Goal: Check status: Check status

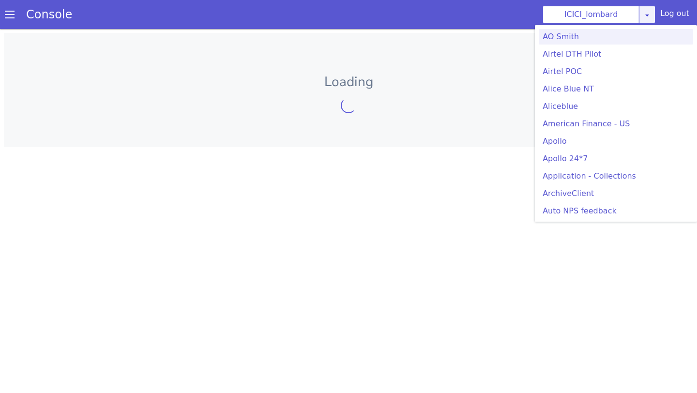
click at [647, 14] on icon at bounding box center [647, 15] width 8 height 8
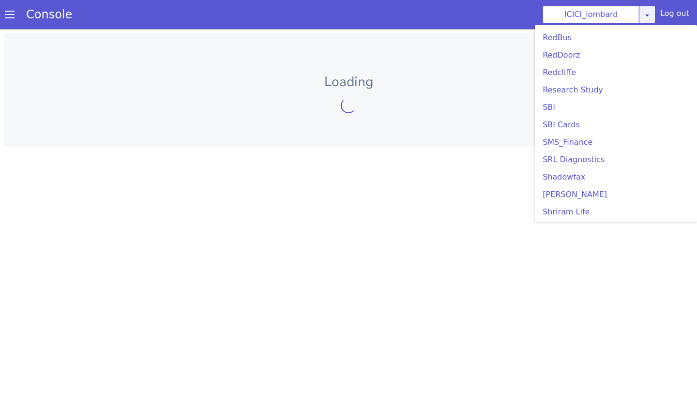
scroll to position [2090, 0]
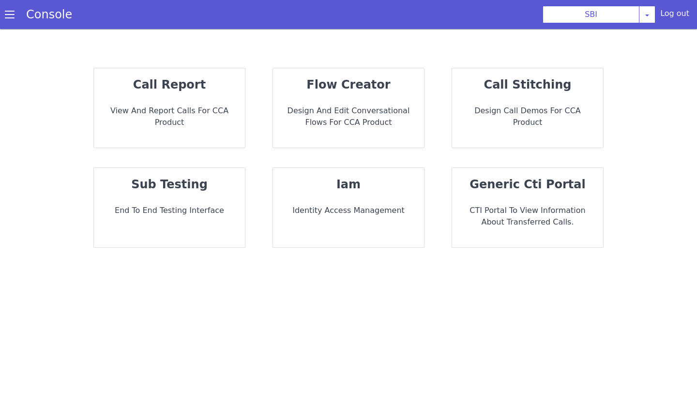
click at [170, 94] on div "call report View and report calls for CCA Product" at bounding box center [169, 107] width 151 height 79
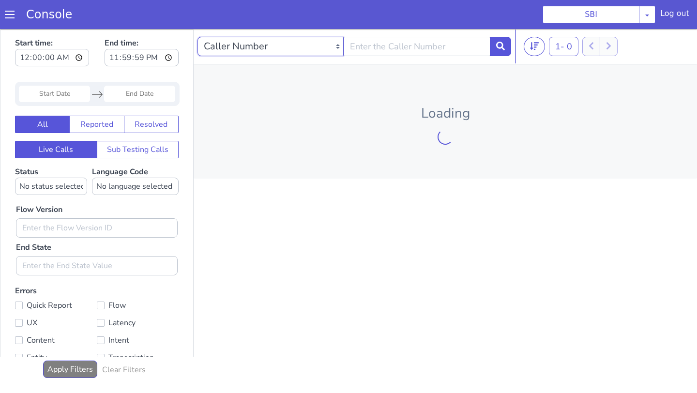
click at [276, 53] on select "Caller Number Call UUID Custom Parameter" at bounding box center [270, 46] width 146 height 19
select select "callUUID"
click at [197, 37] on select "Caller Number Call UUID Custom Parameter" at bounding box center [270, 46] width 146 height 19
click at [278, 53] on select "Caller Number Call UUID Custom Parameter" at bounding box center [270, 46] width 146 height 19
click at [197, 37] on select "Caller Number Call UUID Custom Parameter" at bounding box center [270, 46] width 146 height 19
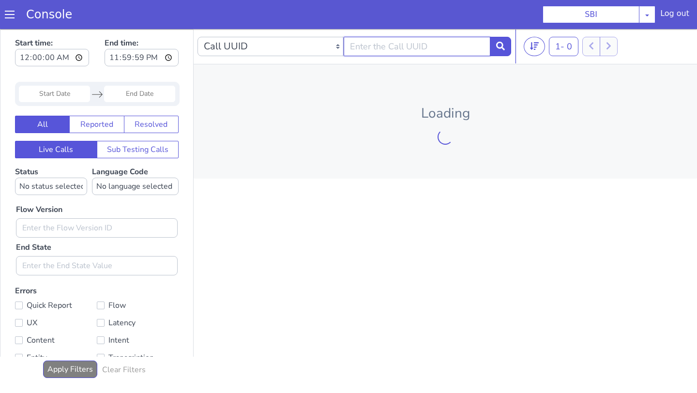
click at [369, 50] on input "text" at bounding box center [417, 46] width 146 height 19
paste input "00FA083DBB910F68DA8E2B"
type input "00FA083DBB910F68DA8E2B"
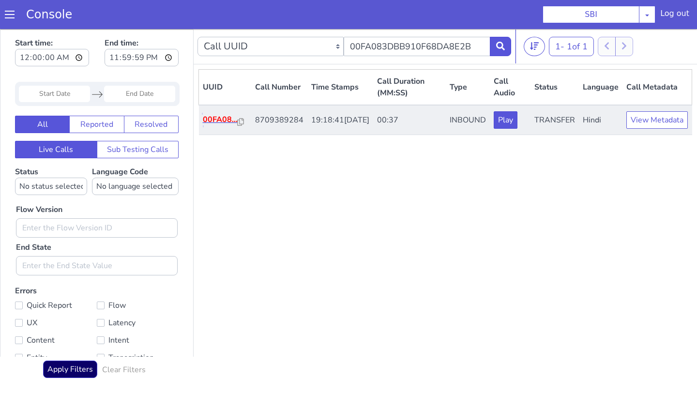
click at [226, 119] on p "00FA08..." at bounding box center [220, 120] width 35 height 12
